Goal: Navigation & Orientation: Find specific page/section

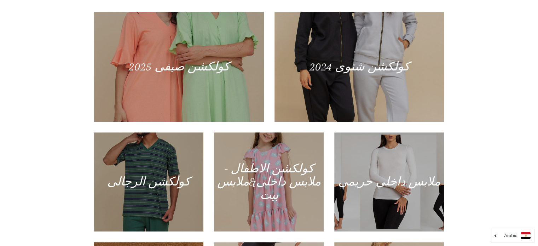
scroll to position [318, 0]
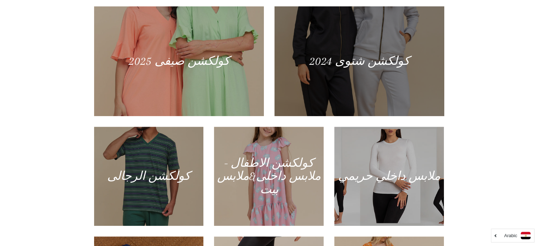
click at [373, 43] on div at bounding box center [359, 61] width 175 height 113
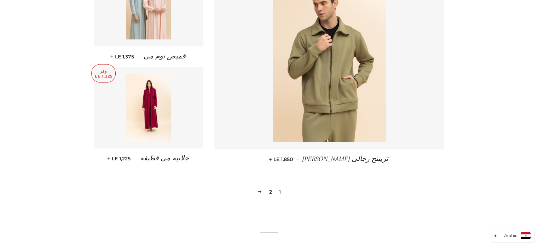
scroll to position [976, 0]
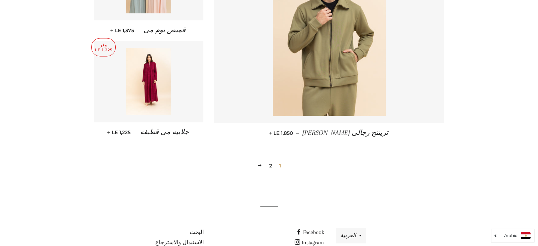
click at [272, 166] on link "2" at bounding box center [270, 165] width 8 height 11
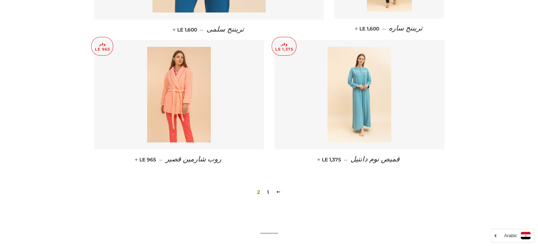
scroll to position [938, 0]
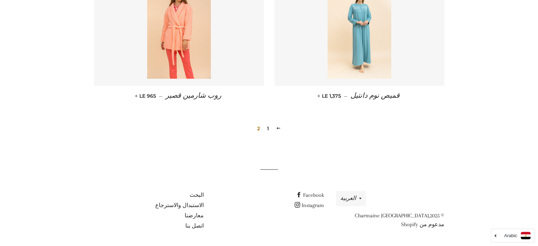
click at [501, 239] on div "Arabic" at bounding box center [512, 235] width 43 height 14
click at [351, 199] on button "العربية" at bounding box center [351, 198] width 30 height 15
click at [195, 215] on link "معارضنا" at bounding box center [193, 215] width 19 height 6
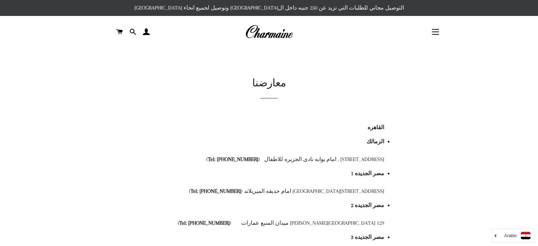
click at [269, 35] on img at bounding box center [269, 32] width 48 height 16
